Goal: Navigation & Orientation: Find specific page/section

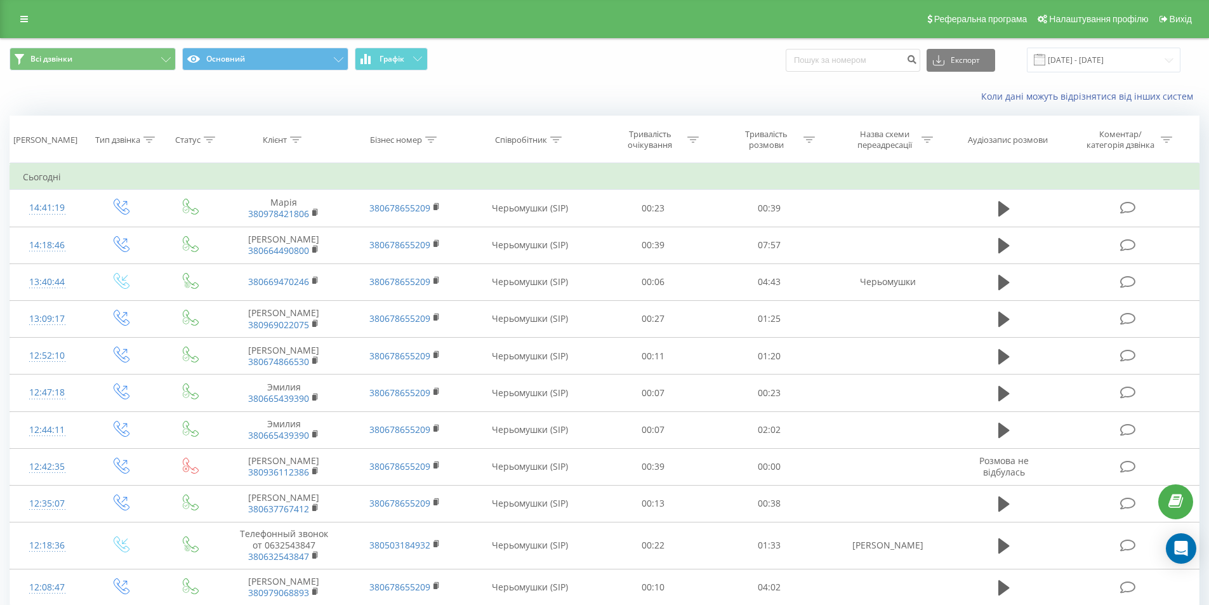
click at [23, 12] on link at bounding box center [24, 19] width 23 height 18
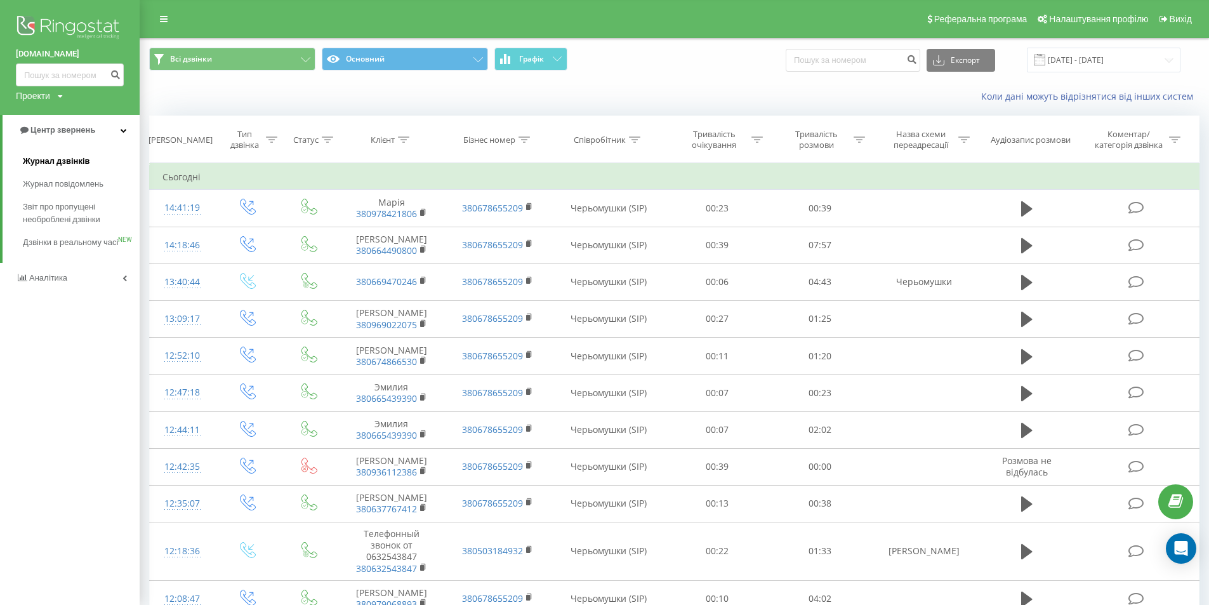
click at [74, 163] on span "Журнал дзвінків" at bounding box center [56, 161] width 67 height 13
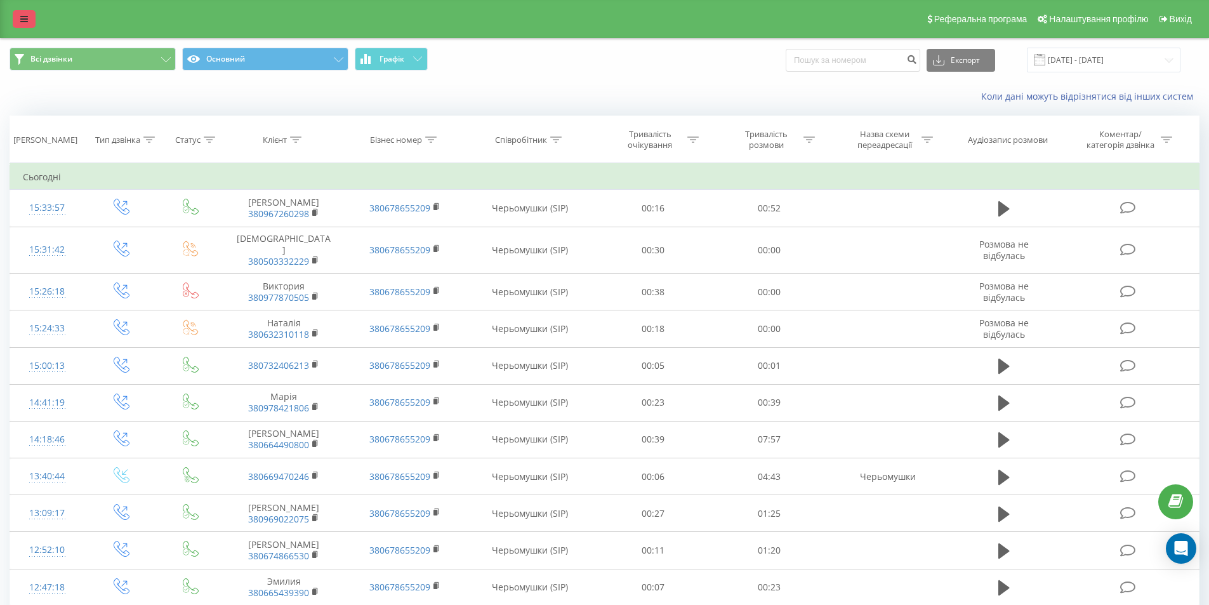
click at [19, 11] on link at bounding box center [24, 19] width 23 height 18
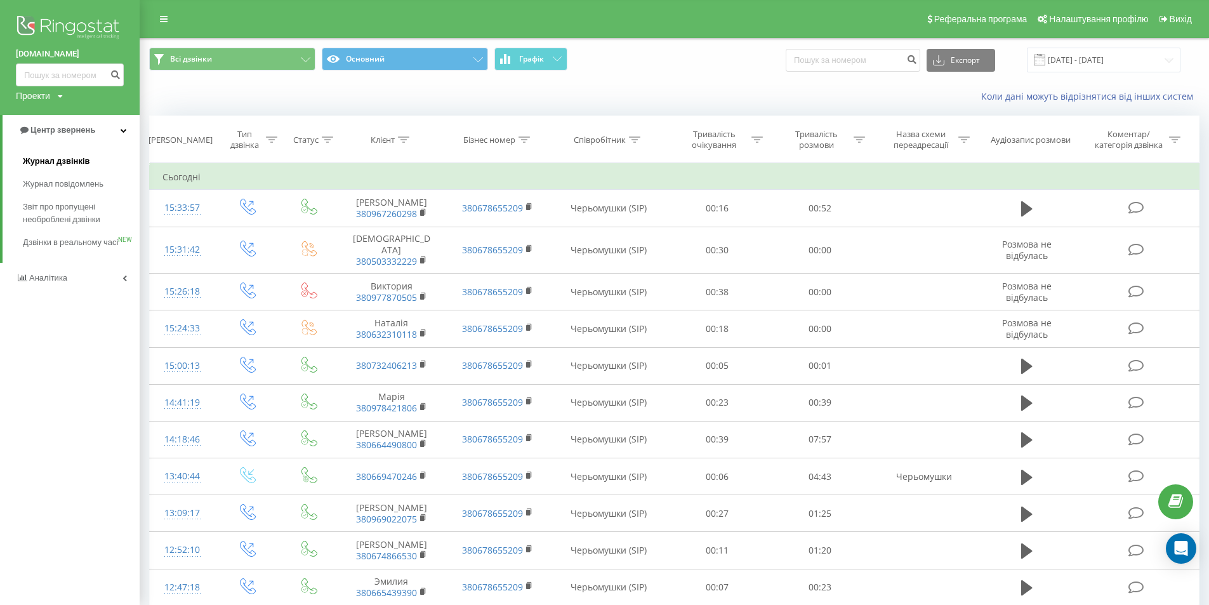
click at [72, 157] on span "Журнал дзвінків" at bounding box center [56, 161] width 67 height 13
